Goal: Task Accomplishment & Management: Complete application form

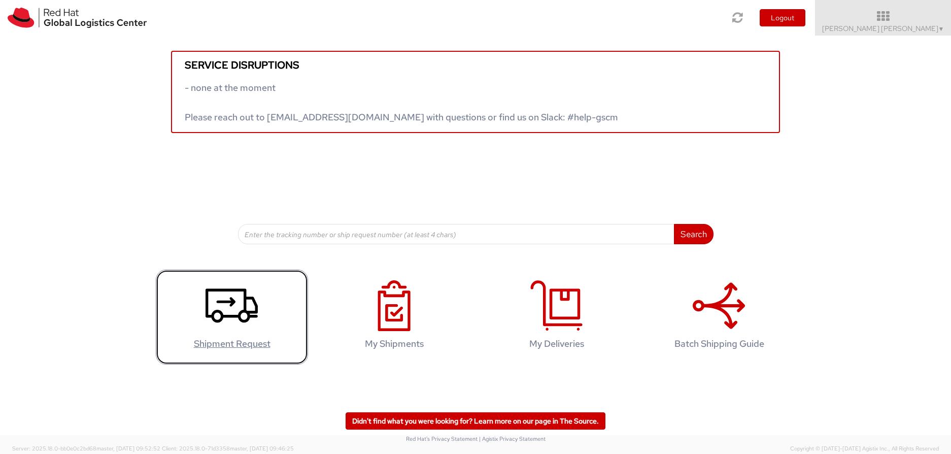
click at [235, 307] on icon at bounding box center [232, 305] width 52 height 51
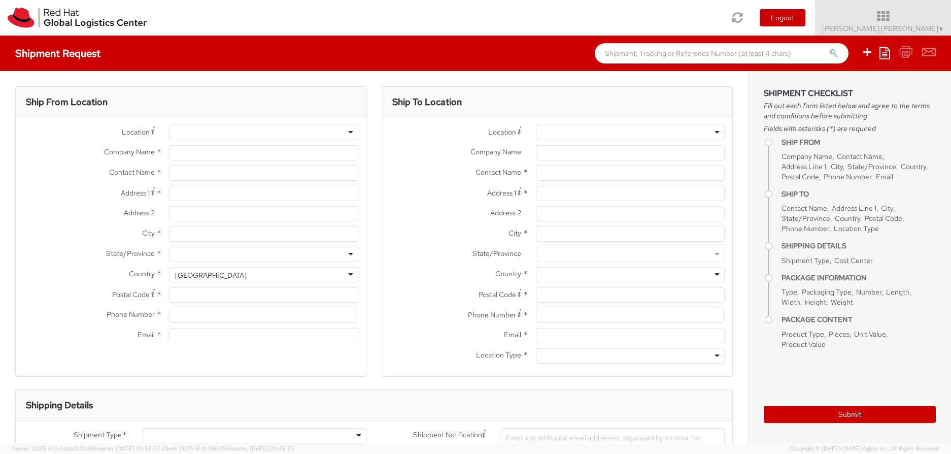
select select "706"
select select
type input "Red Hat"
type input "[PERSON_NAME] [PERSON_NAME]"
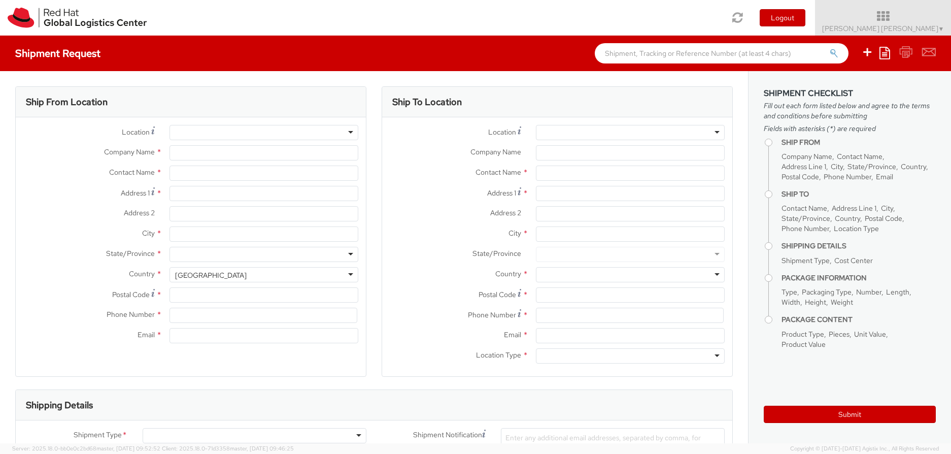
type input "luzuccar@redhat.com"
